Goal: Task Accomplishment & Management: Manage account settings

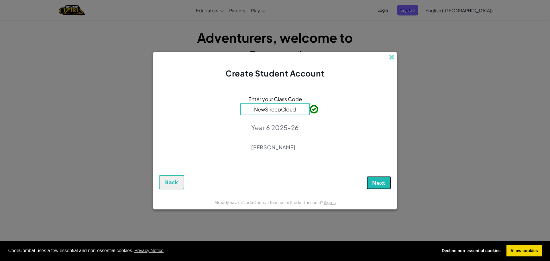
click at [379, 184] on span "Next" at bounding box center [378, 182] width 13 height 7
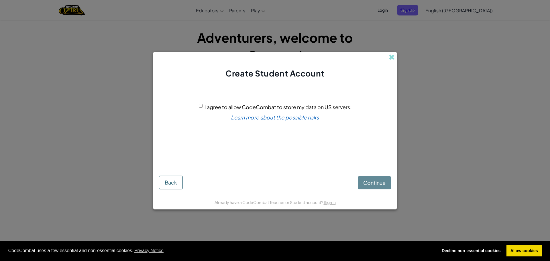
drag, startPoint x: 200, startPoint y: 106, endPoint x: 364, endPoint y: 147, distance: 169.5
click at [266, 126] on div "I agree to allow CodeCombat to store my data on US servers. Learn more about th…" at bounding box center [275, 125] width 232 height 81
click at [200, 106] on input "I agree to allow CodeCombat to store my data on US servers." at bounding box center [201, 106] width 4 height 4
checkbox input "true"
click at [371, 181] on span "Continue" at bounding box center [375, 182] width 22 height 7
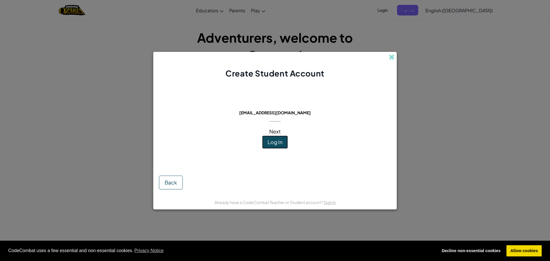
click at [282, 138] on button "Log In" at bounding box center [275, 142] width 26 height 13
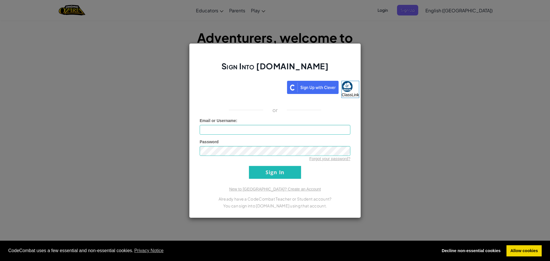
type input "wretov1"
click at [265, 175] on input "Sign In" at bounding box center [275, 172] width 52 height 13
